Goal: Task Accomplishment & Management: Manage account settings

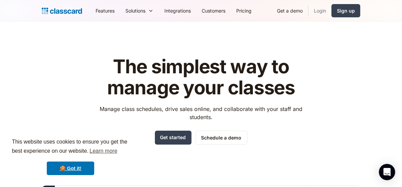
click at [320, 14] on link "Login" at bounding box center [319, 10] width 23 height 15
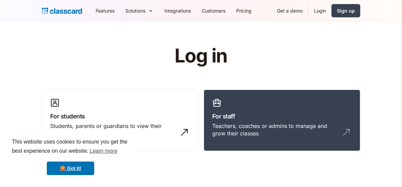
click at [320, 12] on link "Login" at bounding box center [319, 10] width 23 height 15
click at [319, 13] on link "Login" at bounding box center [319, 10] width 23 height 15
click at [320, 11] on link "Login" at bounding box center [319, 10] width 23 height 15
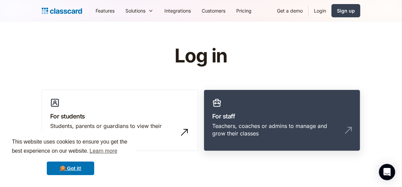
click at [278, 128] on div "Teachers, coaches or admins to manage and grow their classes" at bounding box center [275, 129] width 126 height 15
